Goal: Task Accomplishment & Management: Complete application form

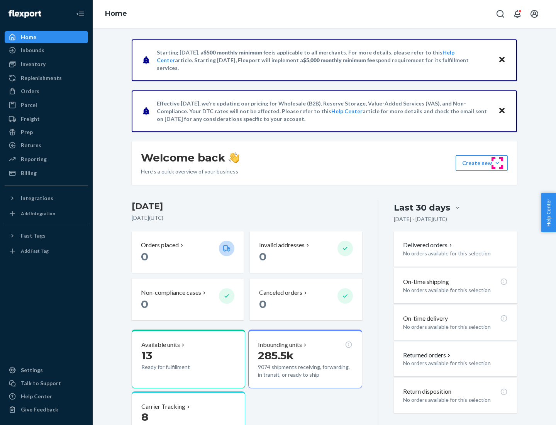
click at [497, 163] on button "Create new Create new inbound Create new order Create new product" at bounding box center [481, 162] width 52 height 15
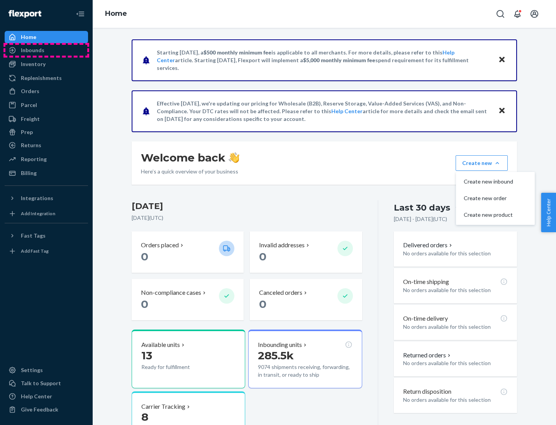
click at [46, 50] on div "Inbounds" at bounding box center [46, 50] width 82 height 11
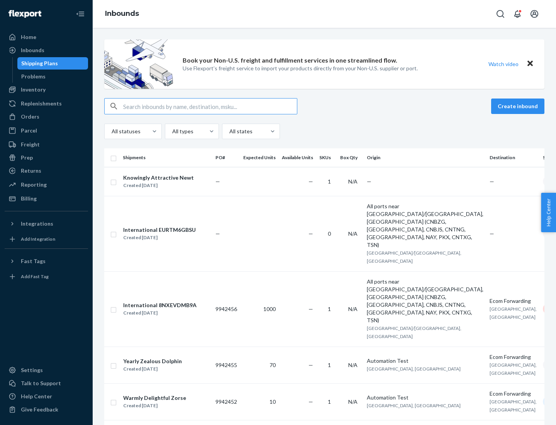
click at [519, 106] on button "Create inbound" at bounding box center [517, 105] width 53 height 15
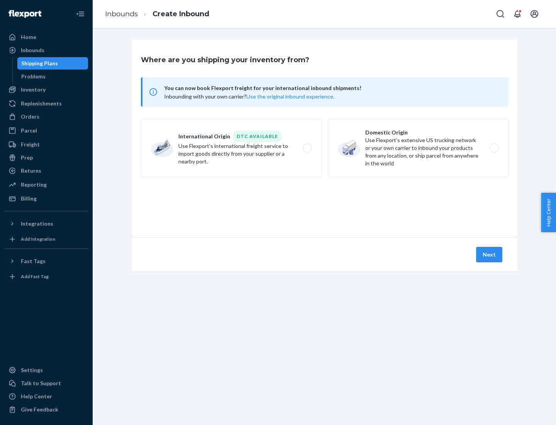
click at [418, 148] on label "Domestic Origin Use Flexport’s extensive US trucking network or your own carrie…" at bounding box center [418, 148] width 181 height 58
click at [494, 148] on input "Domestic Origin Use Flexport’s extensive US trucking network or your own carrie…" at bounding box center [496, 147] width 5 height 5
radio input "true"
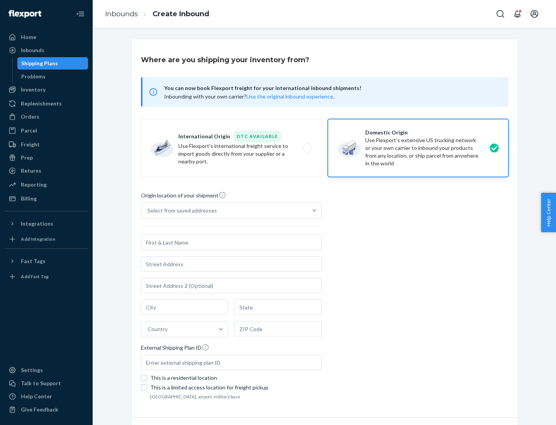
click at [180, 210] on div "Select from saved addresses" at bounding box center [181, 210] width 69 height 8
click at [148, 210] on input "Select from saved addresses" at bounding box center [147, 210] width 1 height 8
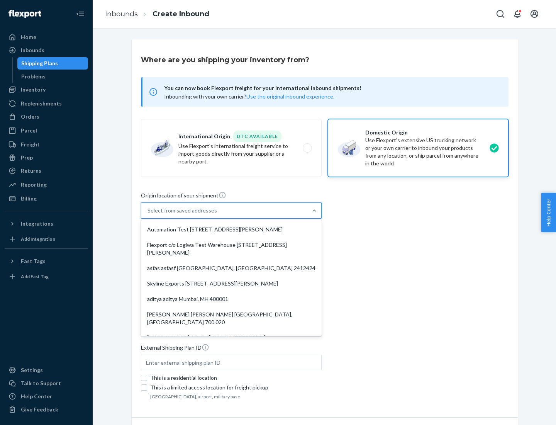
scroll to position [3, 0]
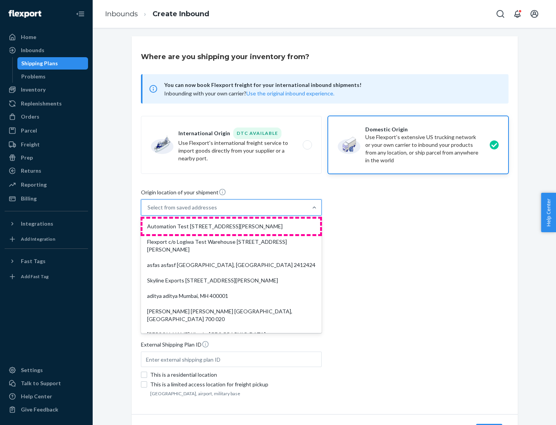
click at [231, 226] on div "Automation Test [STREET_ADDRESS][PERSON_NAME]" at bounding box center [231, 225] width 178 height 15
click at [148, 211] on input "option Automation Test [STREET_ADDRESS][PERSON_NAME]. 9 results available. Use …" at bounding box center [147, 207] width 1 height 8
type input "Automation Test"
type input "9th Floor"
type input "[GEOGRAPHIC_DATA]"
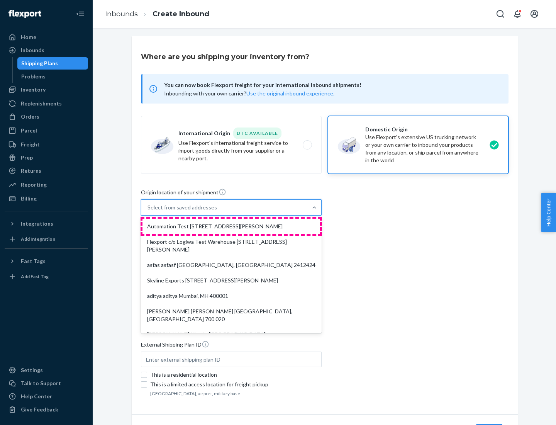
type input "CA"
type input "94104"
type input "[STREET_ADDRESS][PERSON_NAME]"
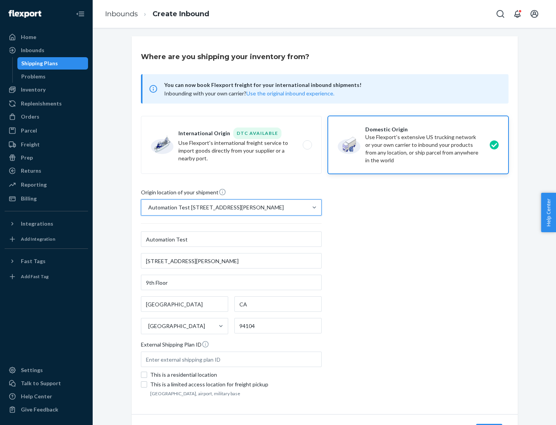
scroll to position [45, 0]
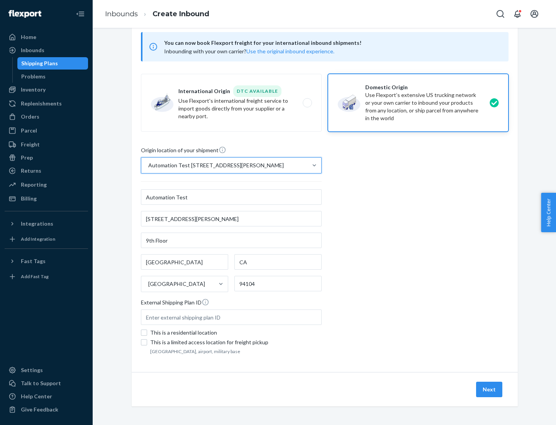
click at [489, 389] on button "Next" at bounding box center [489, 388] width 26 height 15
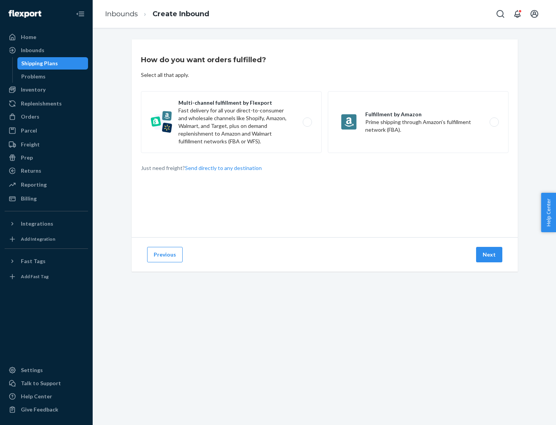
click at [231, 122] on label "Multi-channel fulfillment by Flexport Fast delivery for all your direct-to-cons…" at bounding box center [231, 122] width 181 height 62
click at [307, 122] on input "Multi-channel fulfillment by Flexport Fast delivery for all your direct-to-cons…" at bounding box center [309, 122] width 5 height 5
radio input "true"
click at [489, 254] on button "Next" at bounding box center [489, 254] width 26 height 15
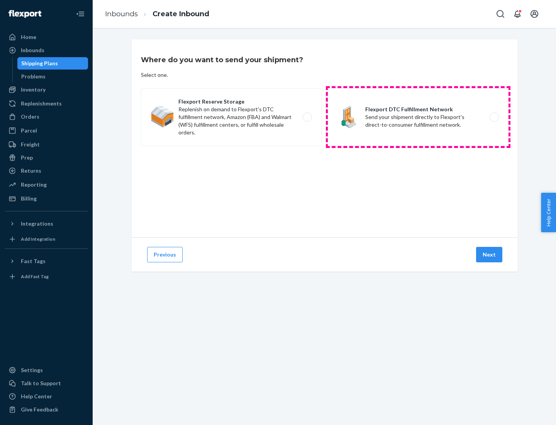
click at [418, 117] on label "Flexport DTC Fulfillment Network Send your shipment directly to Flexport's dire…" at bounding box center [418, 117] width 181 height 58
click at [494, 117] on input "Flexport DTC Fulfillment Network Send your shipment directly to Flexport's dire…" at bounding box center [496, 117] width 5 height 5
radio input "true"
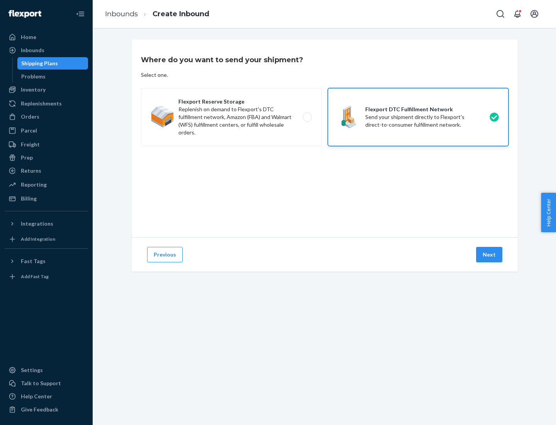
click at [489, 254] on button "Next" at bounding box center [489, 254] width 26 height 15
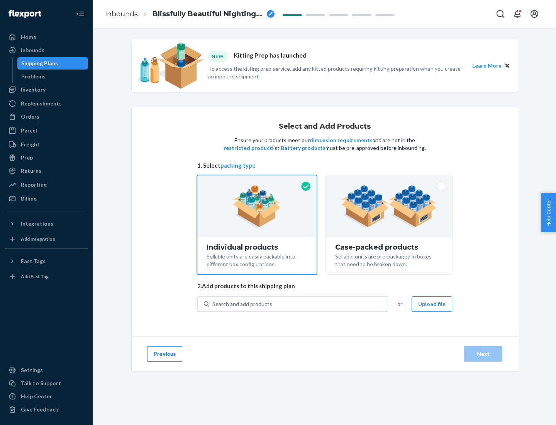
click at [389, 206] on img at bounding box center [389, 206] width 96 height 42
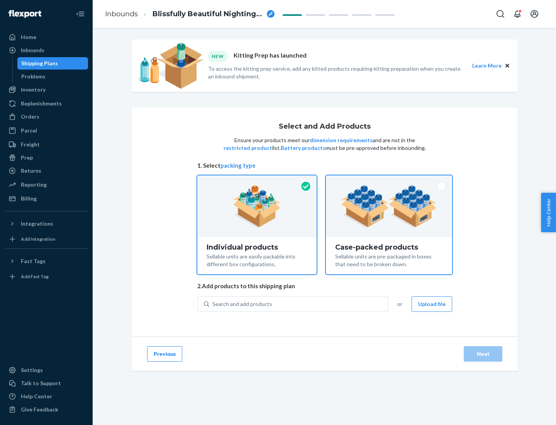
click at [389, 180] on input "Case-packed products Sellable units are pre-packaged in boxes that need to be b…" at bounding box center [388, 177] width 5 height 5
radio input "true"
radio input "false"
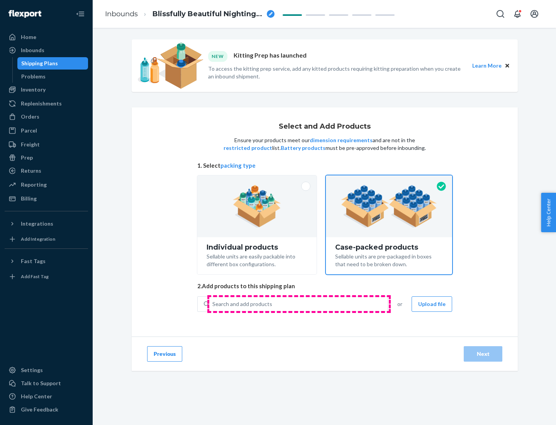
click at [299, 303] on div "Search and add products" at bounding box center [298, 304] width 178 height 14
click at [213, 303] on input "Search and add products" at bounding box center [212, 304] width 1 height 8
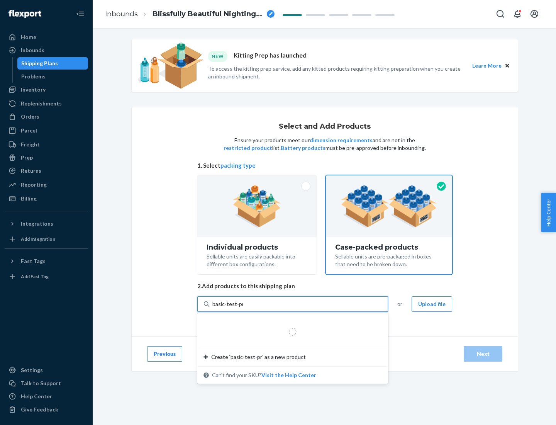
type input "basic-test-product-1"
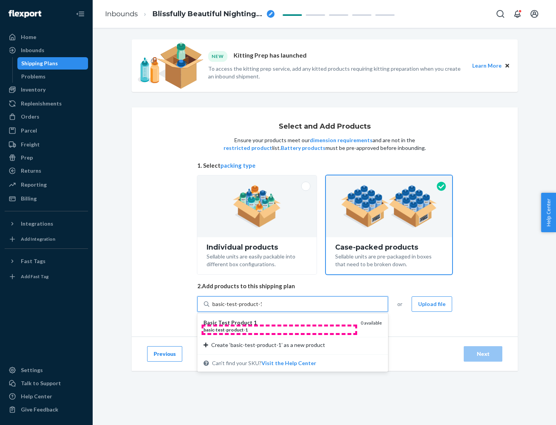
click at [279, 329] on div "basic - test - product - 1" at bounding box center [278, 329] width 151 height 7
click at [262, 308] on input "basic-test-product-1" at bounding box center [236, 304] width 49 height 8
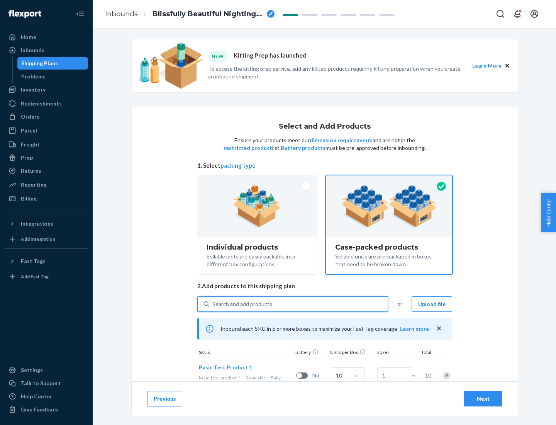
scroll to position [28, 0]
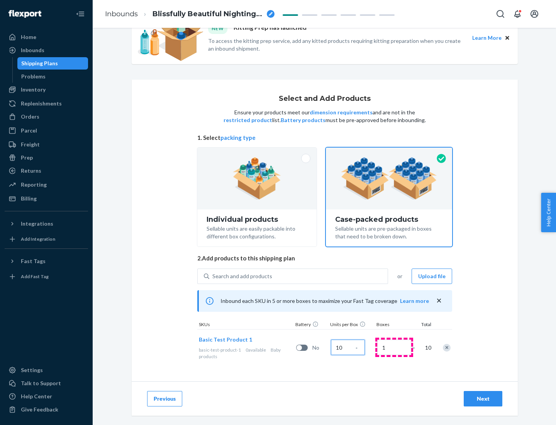
type input "10"
type input "7"
click at [483, 398] on div "Next" at bounding box center [482, 398] width 25 height 8
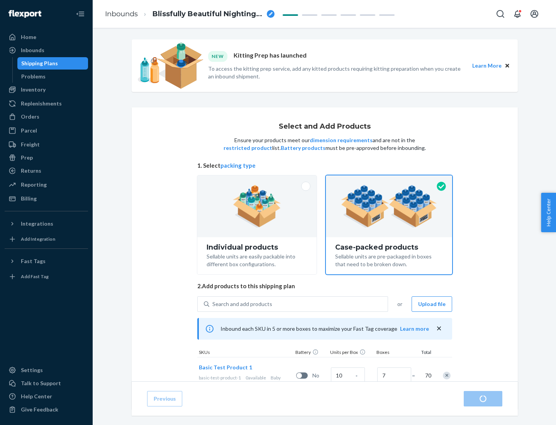
radio input "true"
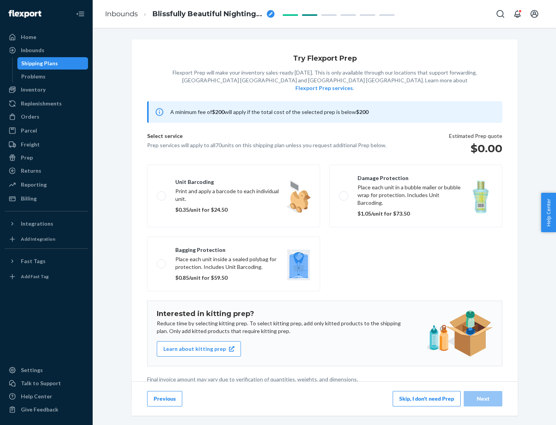
scroll to position [2, 0]
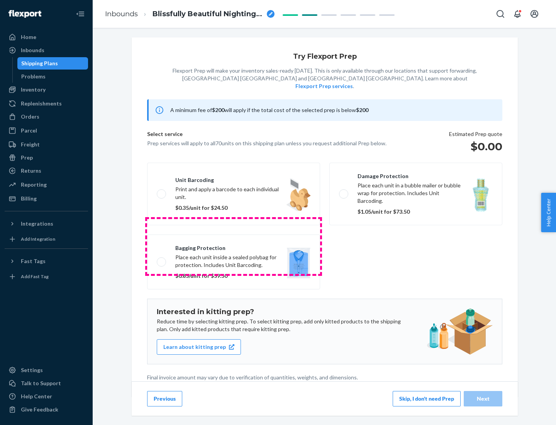
click at [233, 246] on label "Bagging protection Place each unit inside a sealed polybag for protection. Incl…" at bounding box center [233, 261] width 173 height 55
click at [162, 259] on input "Bagging protection Place each unit inside a sealed polybag for protection. Incl…" at bounding box center [159, 261] width 5 height 5
checkbox input "true"
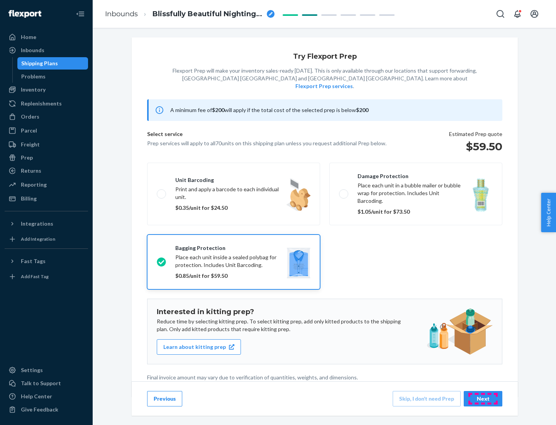
click at [483, 398] on div "Next" at bounding box center [482, 398] width 25 height 8
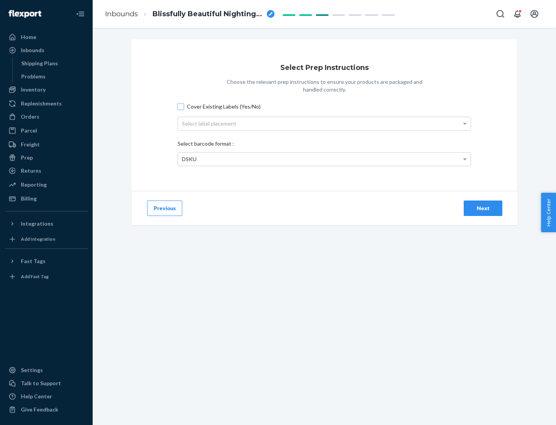
click at [181, 106] on input "Cover Existing Labels (Yes/No)" at bounding box center [181, 106] width 6 height 6
checkbox input "true"
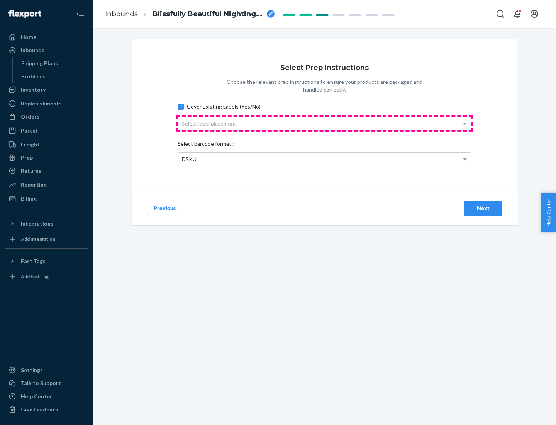
click at [324, 123] on div "Select label placement" at bounding box center [324, 123] width 293 height 13
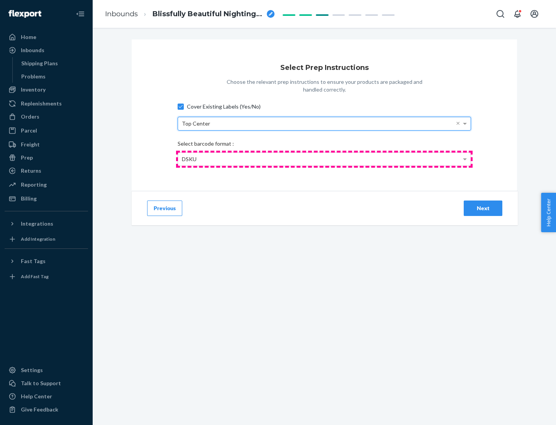
click at [324, 159] on div "DSKU" at bounding box center [324, 158] width 293 height 13
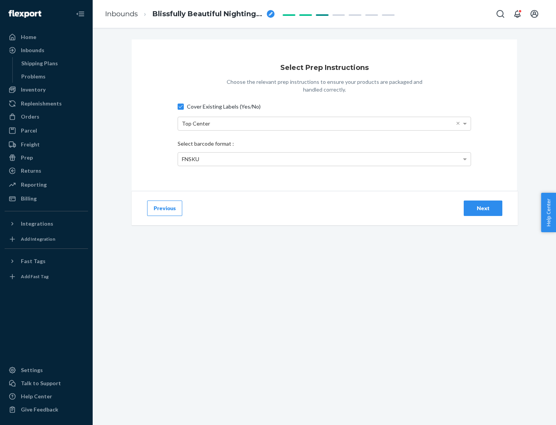
click at [483, 208] on div "Next" at bounding box center [482, 208] width 25 height 8
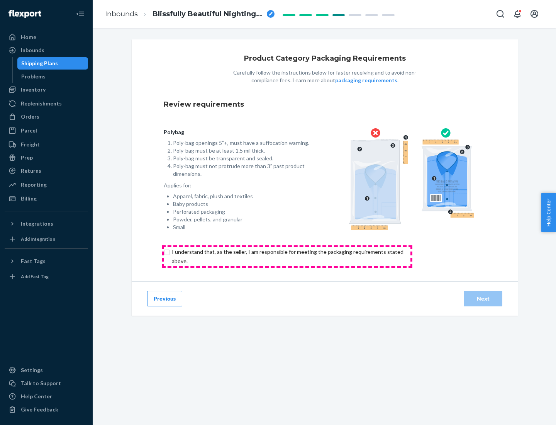
click at [287, 256] on input "checkbox" at bounding box center [292, 256] width 257 height 19
checkbox input "true"
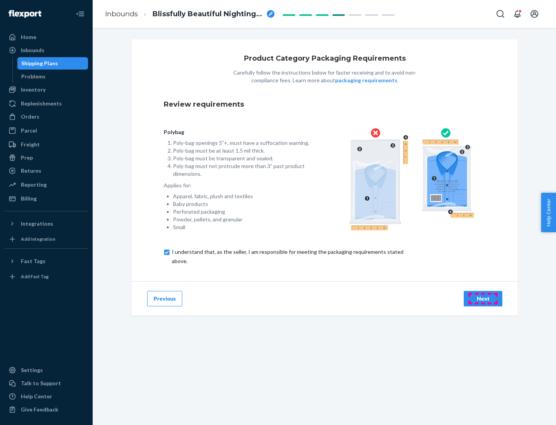
click at [483, 298] on div "Next" at bounding box center [482, 298] width 25 height 8
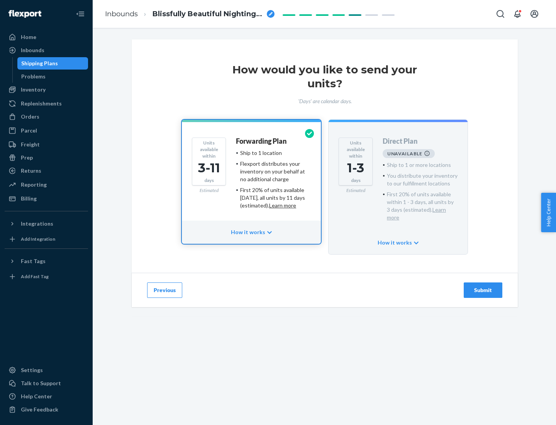
click at [262, 141] on h4 "Forwarding Plan" at bounding box center [261, 141] width 51 height 8
click at [483, 286] on div "Submit" at bounding box center [482, 290] width 25 height 8
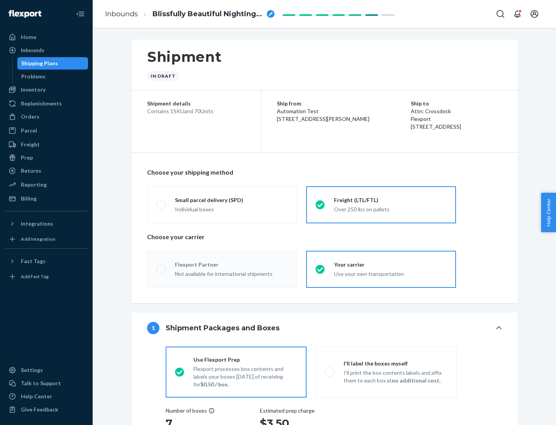
radio input "true"
radio input "false"
radio input "true"
radio input "false"
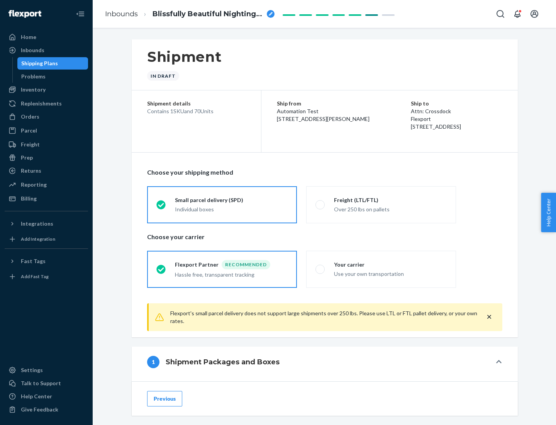
click at [381, 204] on div "Over 250 lbs on pallets" at bounding box center [390, 208] width 113 height 9
click at [320, 204] on input "Freight (LTL/FTL) Over 250 lbs on pallets" at bounding box center [317, 204] width 5 height 5
radio input "true"
radio input "false"
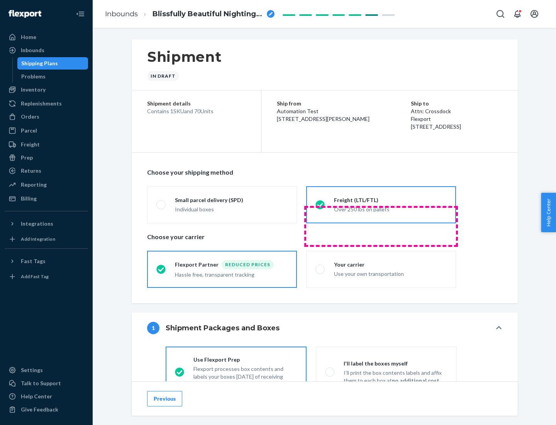
scroll to position [43, 0]
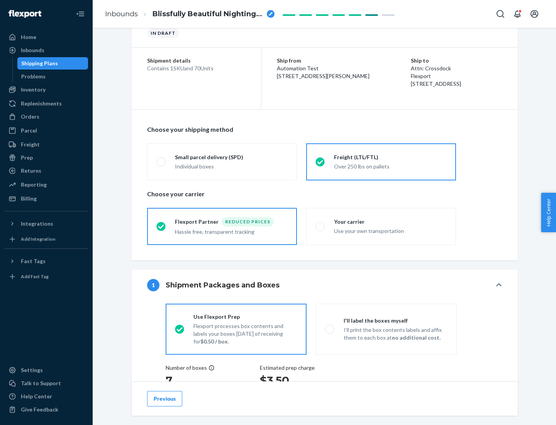
click at [381, 226] on div "Use your own transportation" at bounding box center [390, 229] width 113 height 9
click at [320, 226] on input "Your carrier Use your own transportation" at bounding box center [317, 225] width 5 height 5
radio input "true"
radio input "false"
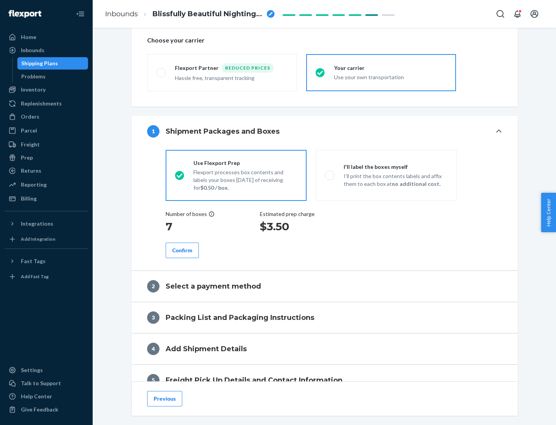
scroll to position [145, 0]
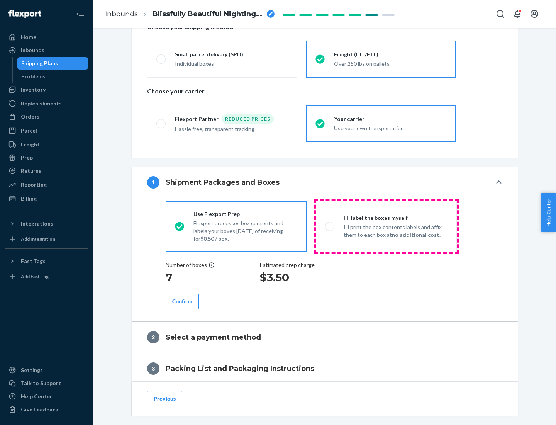
click at [386, 226] on p "I’ll print the box contents labels and affix them to each box at no additional …" at bounding box center [395, 230] width 104 height 15
click at [330, 226] on input "I'll label the boxes myself I’ll print the box contents labels and affix them t…" at bounding box center [327, 225] width 5 height 5
radio input "true"
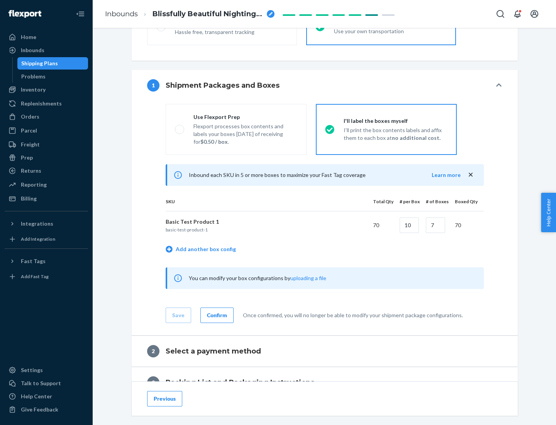
scroll to position [133, 0]
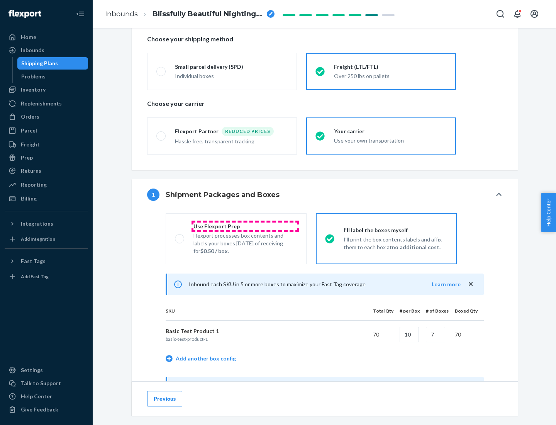
click at [245, 226] on div "Use Flexport Prep" at bounding box center [245, 226] width 104 height 8
click at [180, 236] on input "Use Flexport Prep Flexport processes box contents and labels your boxes [DATE] …" at bounding box center [177, 238] width 5 height 5
radio input "true"
radio input "false"
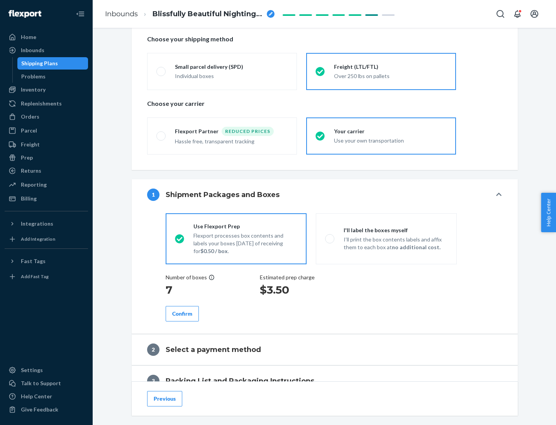
scroll to position [220, 0]
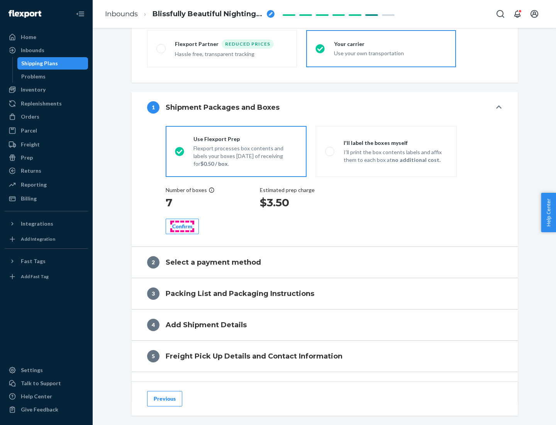
click at [182, 226] on div "Confirm" at bounding box center [182, 226] width 20 height 8
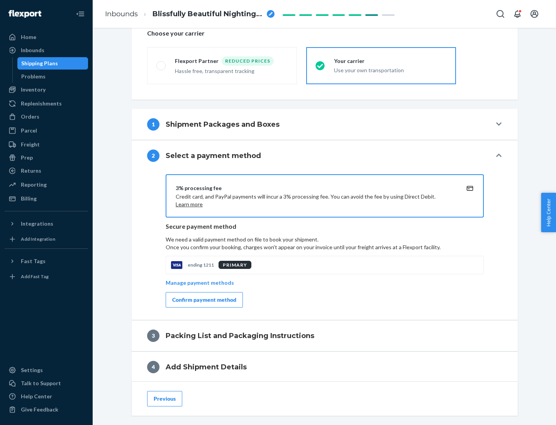
scroll to position [277, 0]
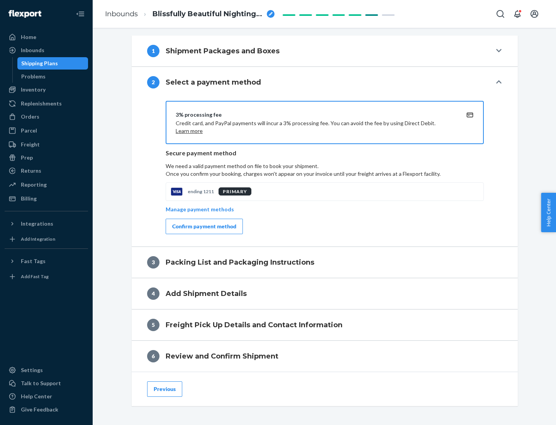
click at [203, 226] on div "Confirm payment method" at bounding box center [204, 226] width 64 height 8
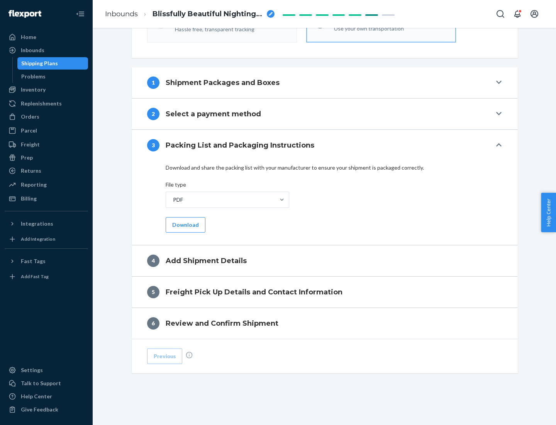
scroll to position [244, 0]
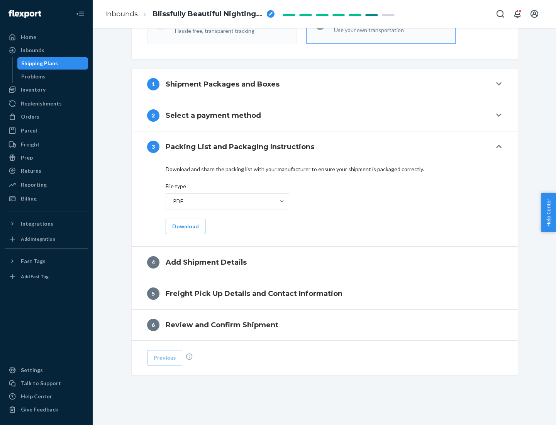
click at [184, 226] on button "Download" at bounding box center [186, 225] width 40 height 15
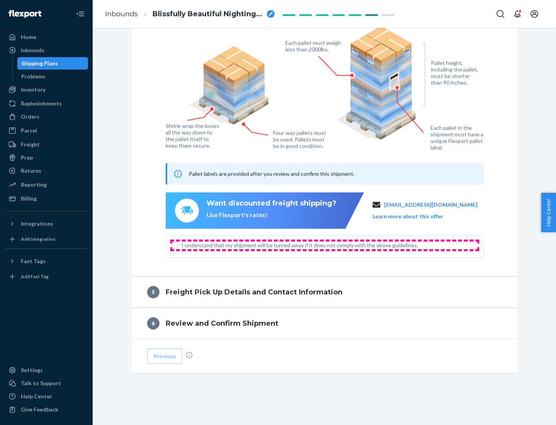
click at [325, 245] on span "I understand that my shipment will be turned away if it does not comply with th…" at bounding box center [329, 245] width 296 height 8
click at [178, 245] on input "I understand that my shipment will be turned away if it does not comply with th…" at bounding box center [175, 245] width 6 height 6
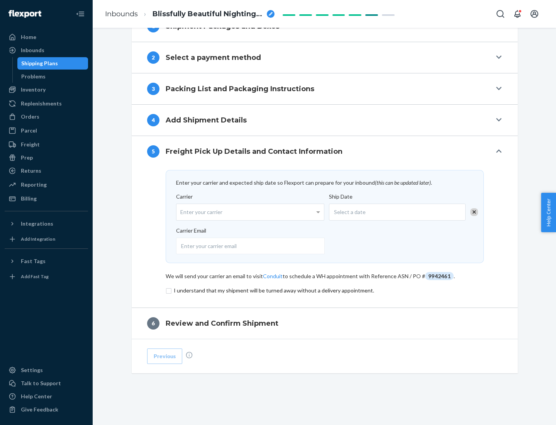
scroll to position [301, 0]
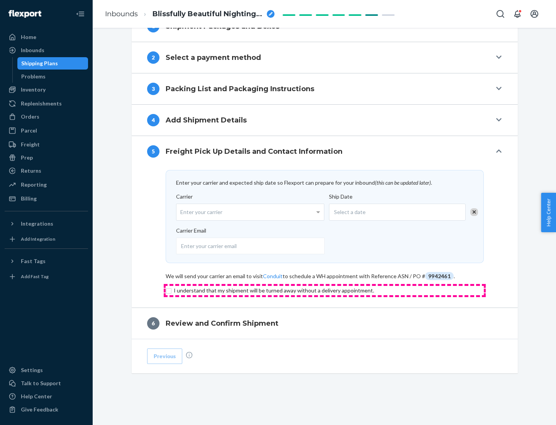
click at [325, 290] on input "checkbox" at bounding box center [325, 290] width 318 height 9
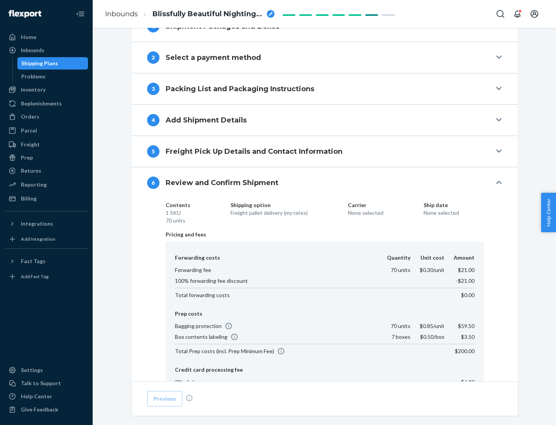
scroll to position [411, 0]
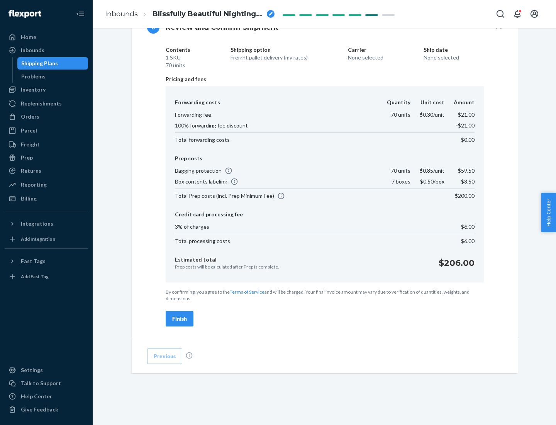
click at [179, 318] on div "Finish" at bounding box center [179, 319] width 15 height 8
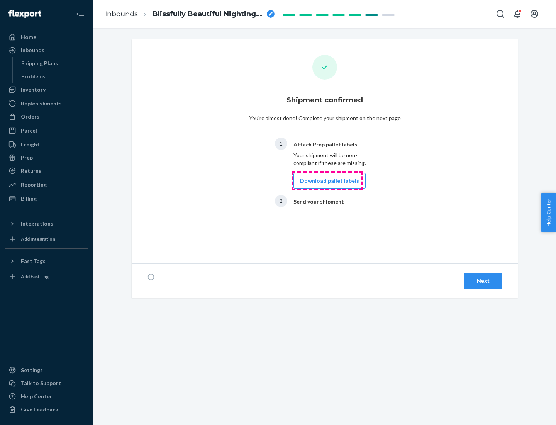
click at [327, 181] on button "Download pallet labels" at bounding box center [329, 180] width 72 height 15
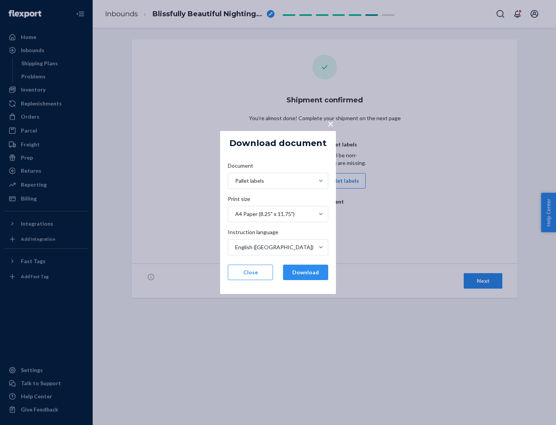
click at [305, 272] on button "Download" at bounding box center [305, 271] width 45 height 15
click at [330, 123] on span "×" at bounding box center [330, 123] width 6 height 13
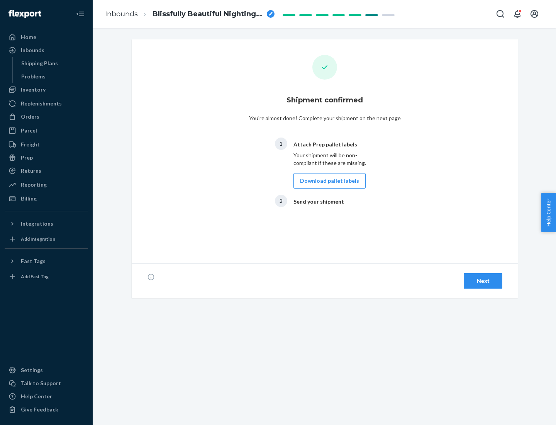
click at [483, 281] on div "Next" at bounding box center [482, 281] width 25 height 8
